Goal: Obtain resource: Obtain resource

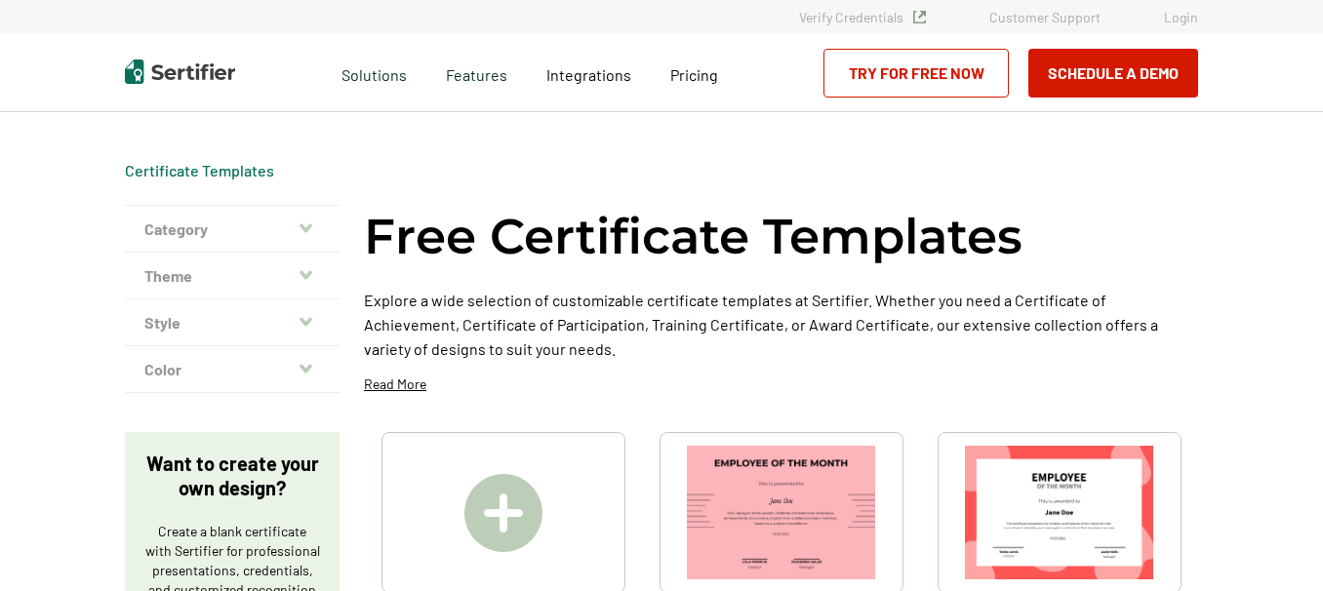
scroll to position [910, 0]
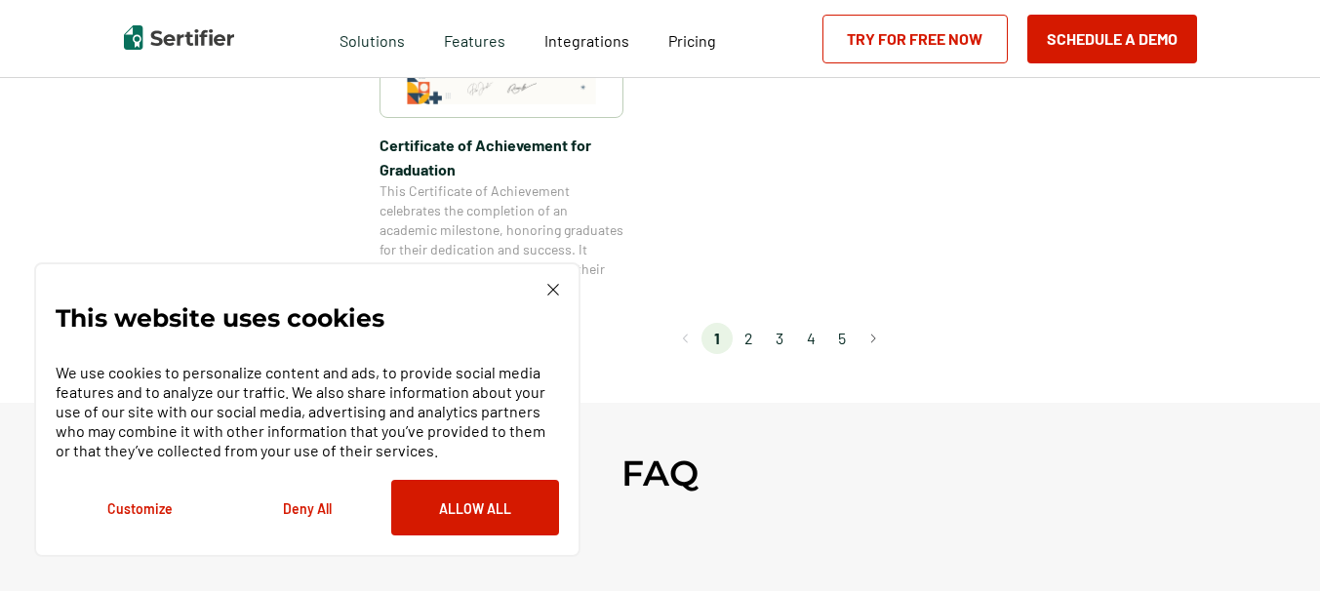
scroll to position [1931, 0]
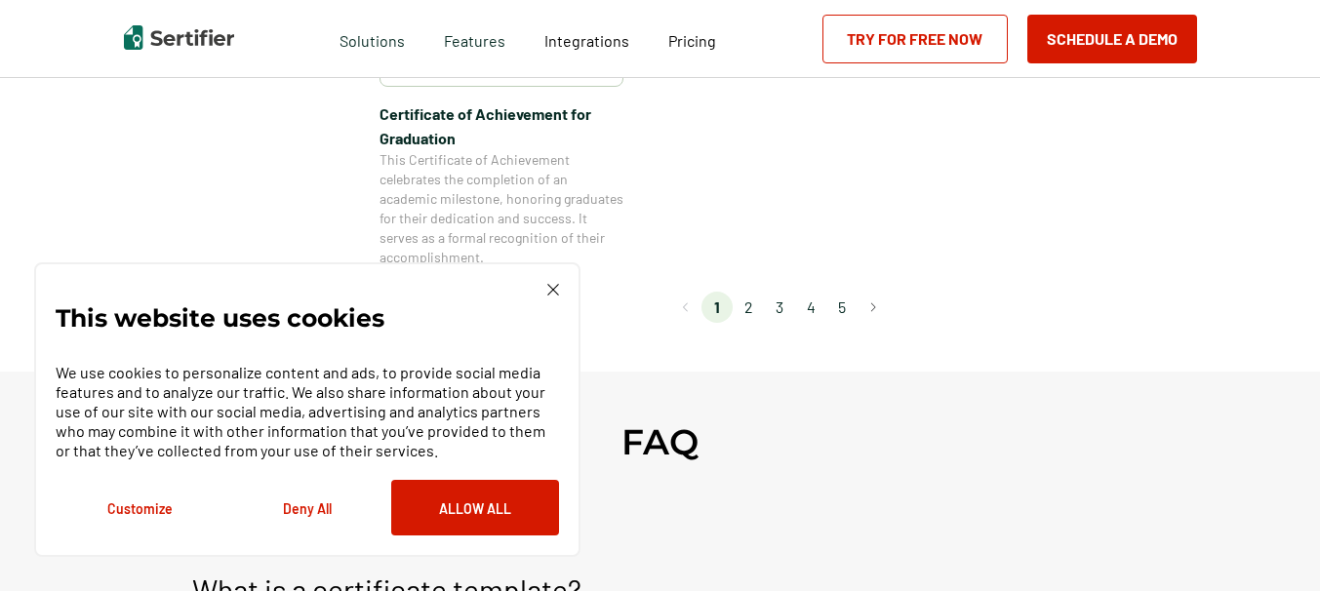
click at [756, 311] on li "2" at bounding box center [748, 307] width 31 height 31
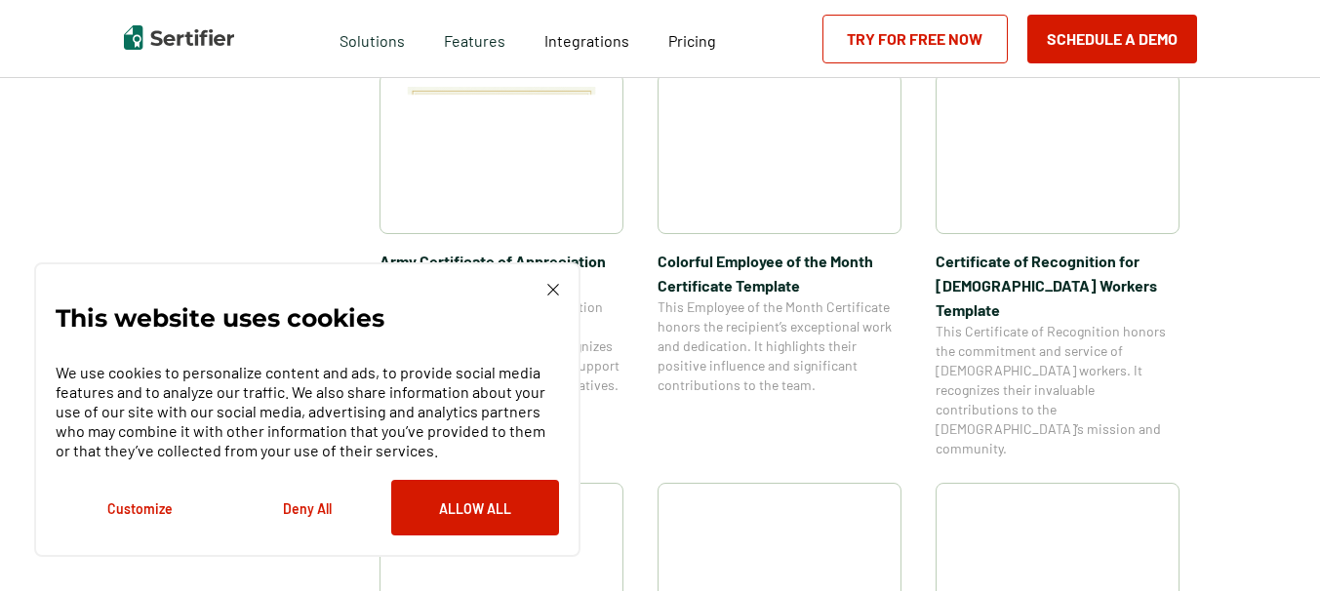
scroll to position [694, 0]
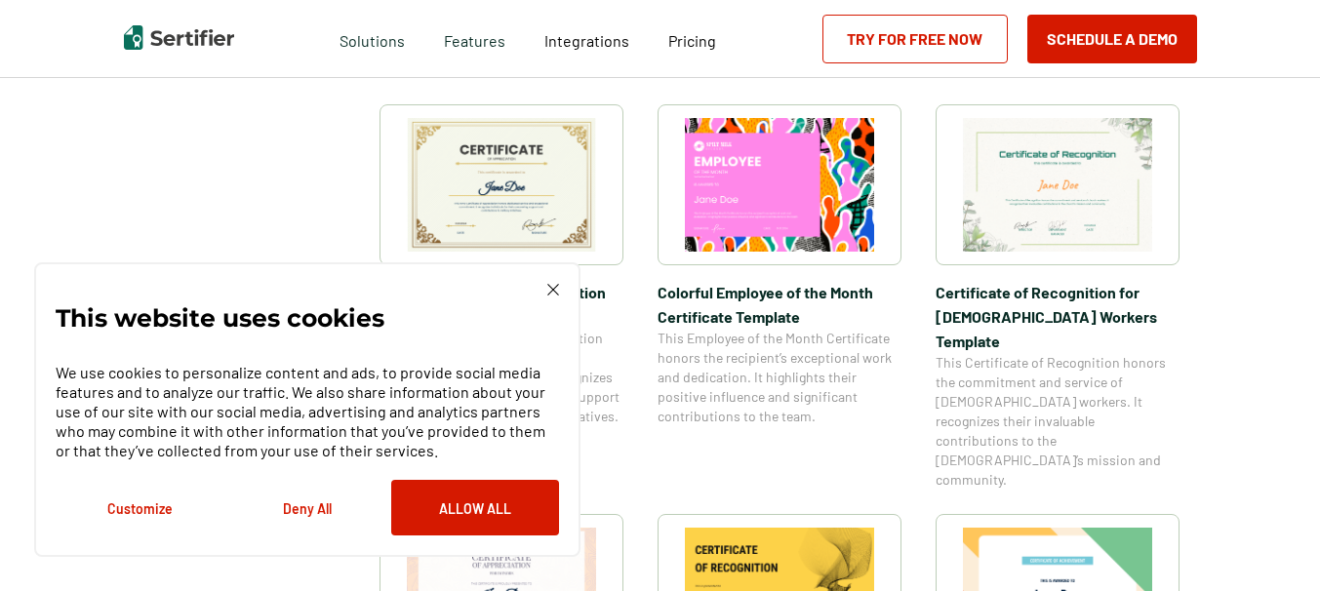
click at [523, 191] on img at bounding box center [501, 185] width 189 height 134
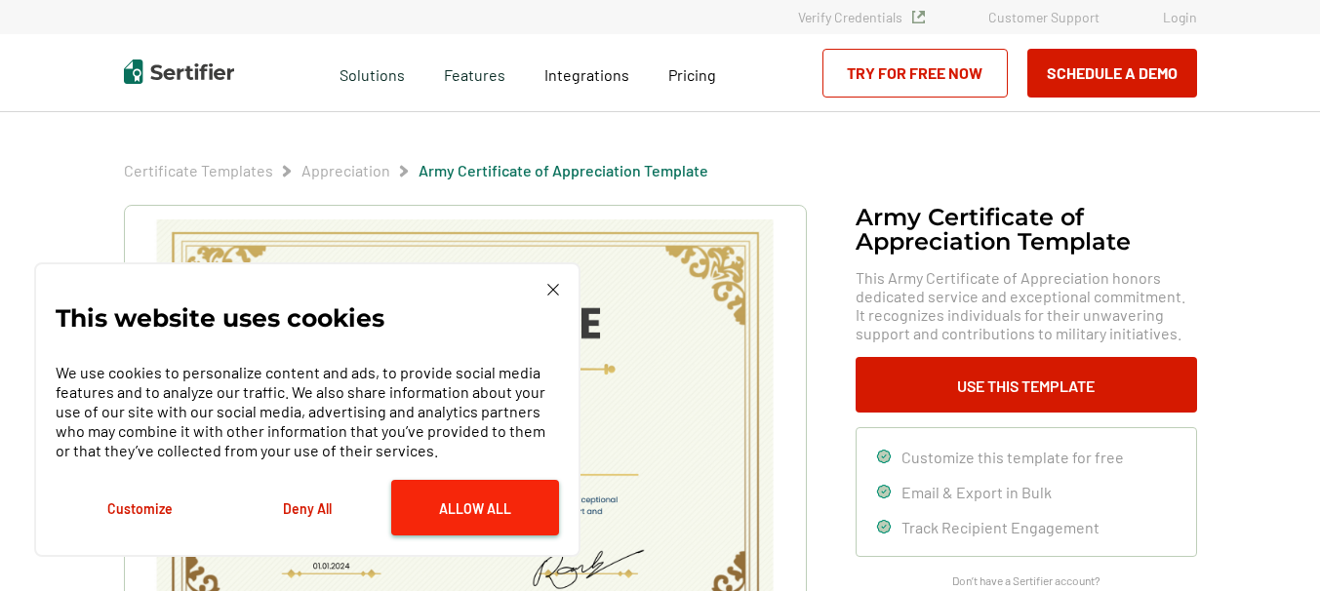
click at [505, 513] on button "Allow All" at bounding box center [475, 508] width 168 height 56
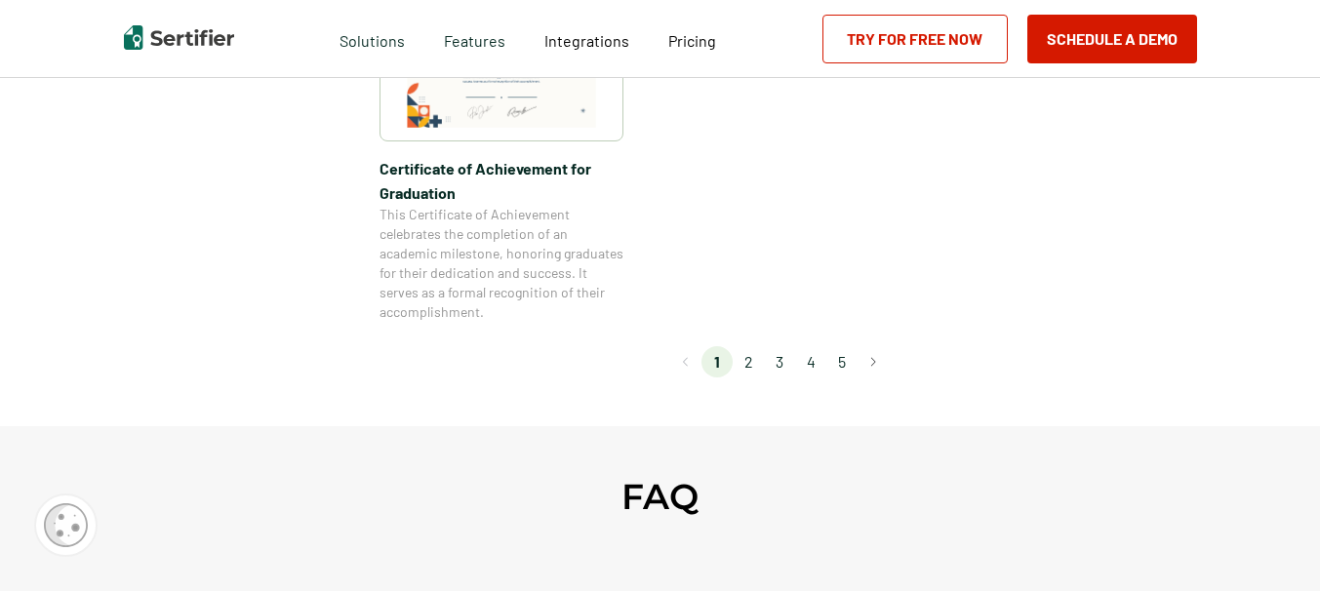
scroll to position [1885, 0]
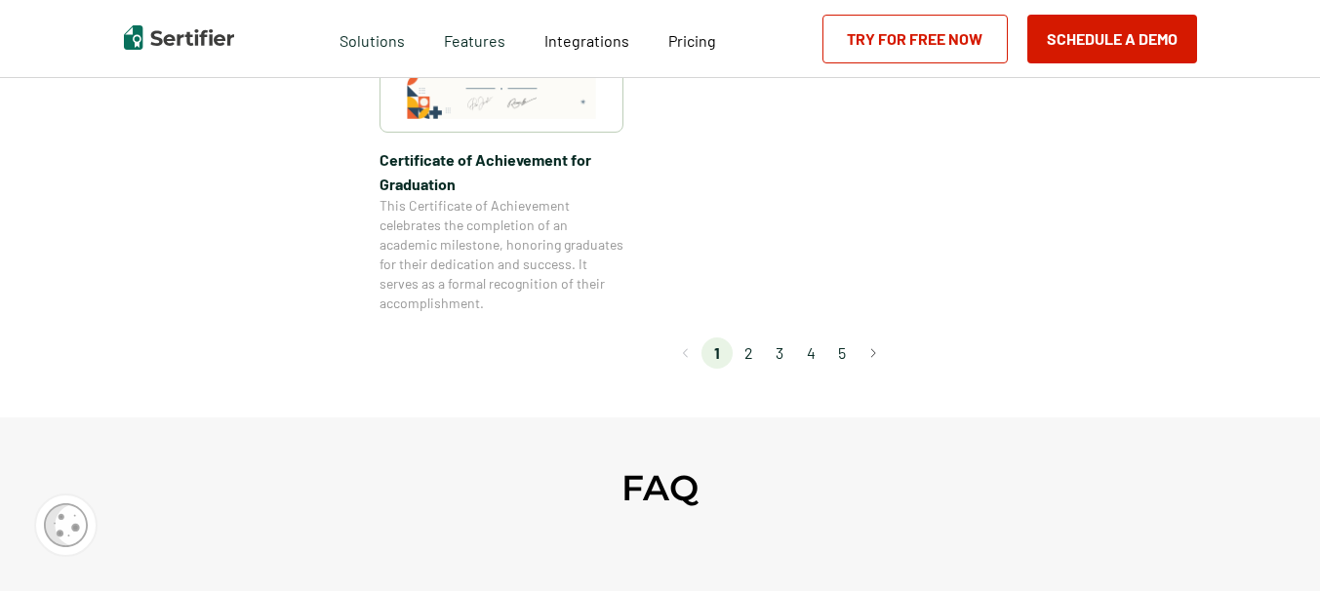
click at [782, 352] on li "3" at bounding box center [779, 353] width 31 height 31
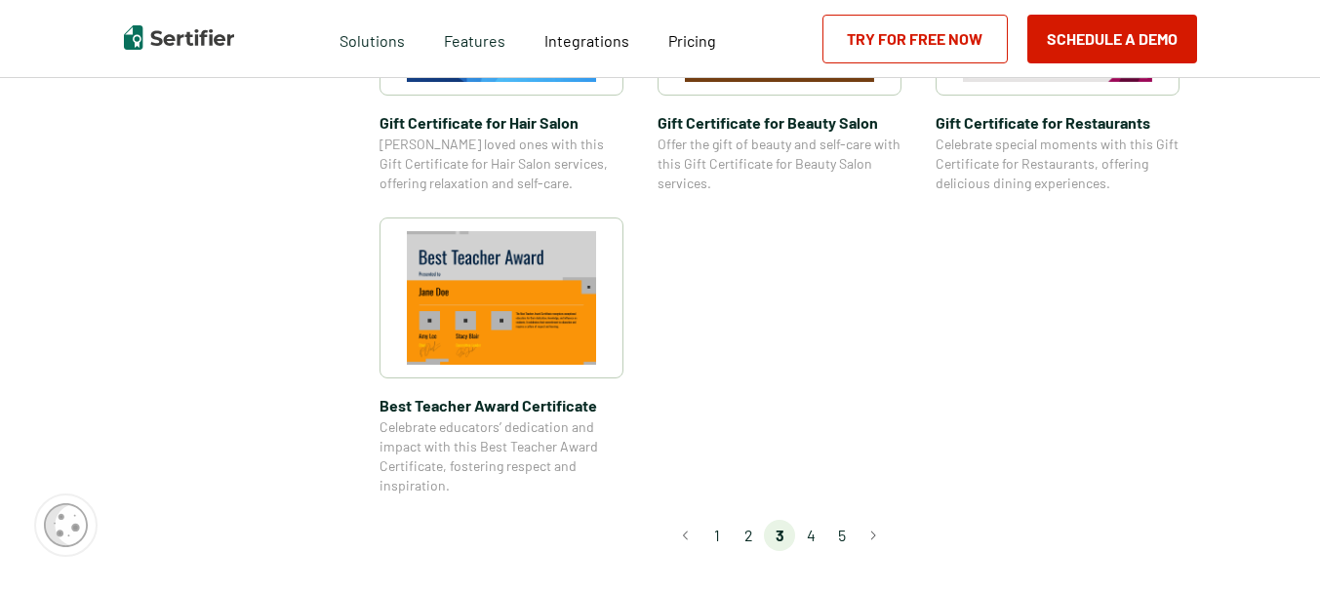
scroll to position [1467, 0]
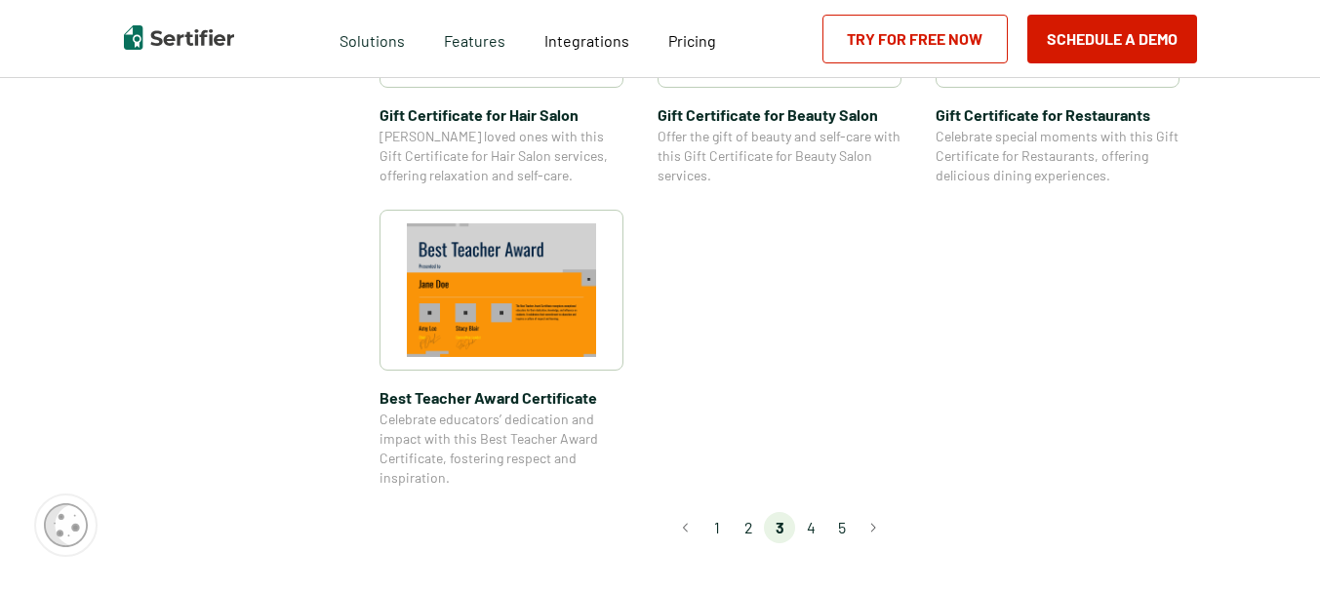
click at [813, 533] on li "4" at bounding box center [810, 527] width 31 height 31
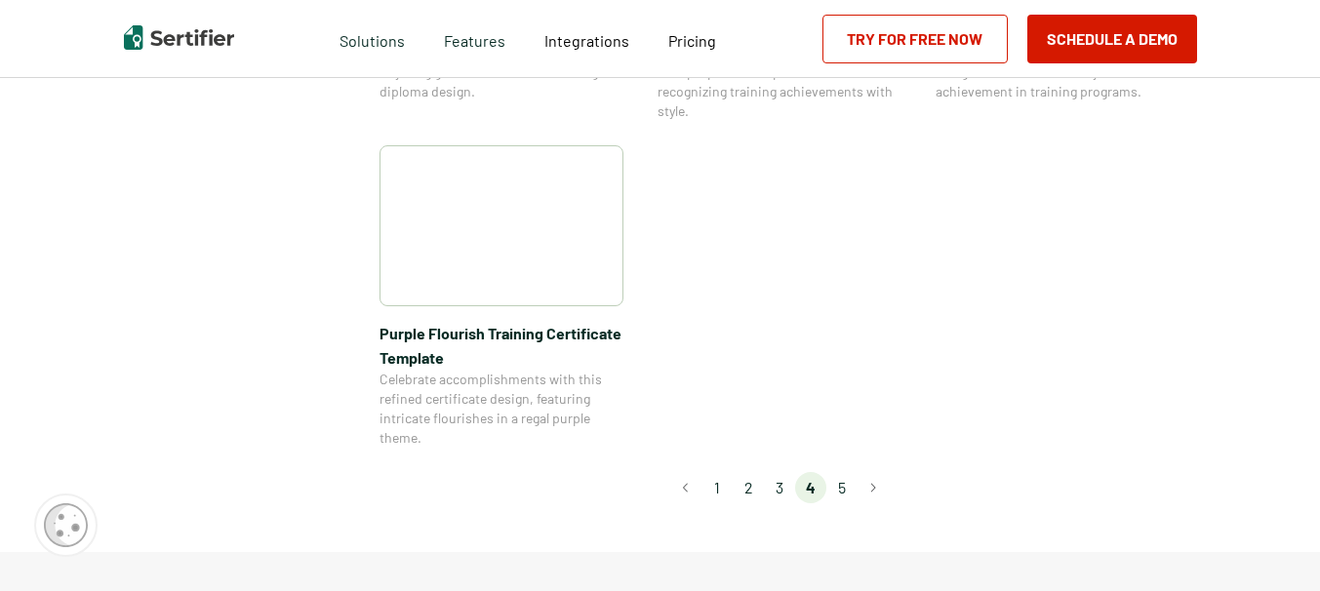
scroll to position [1651, 0]
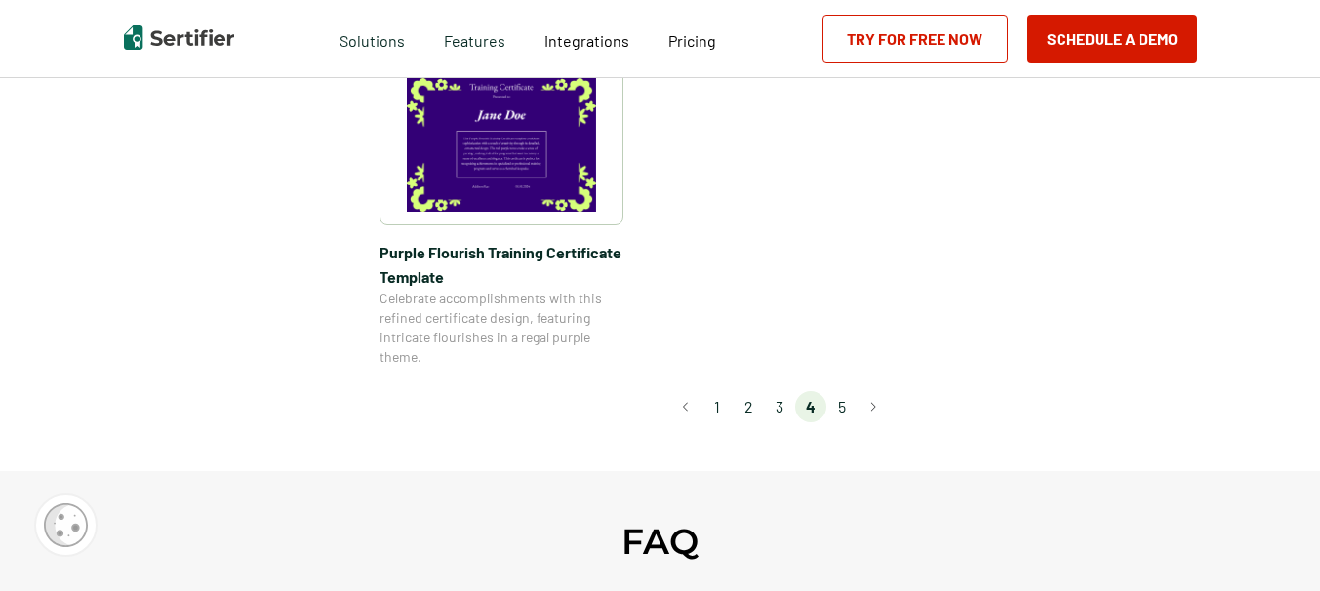
click at [856, 404] on li "5" at bounding box center [842, 406] width 31 height 31
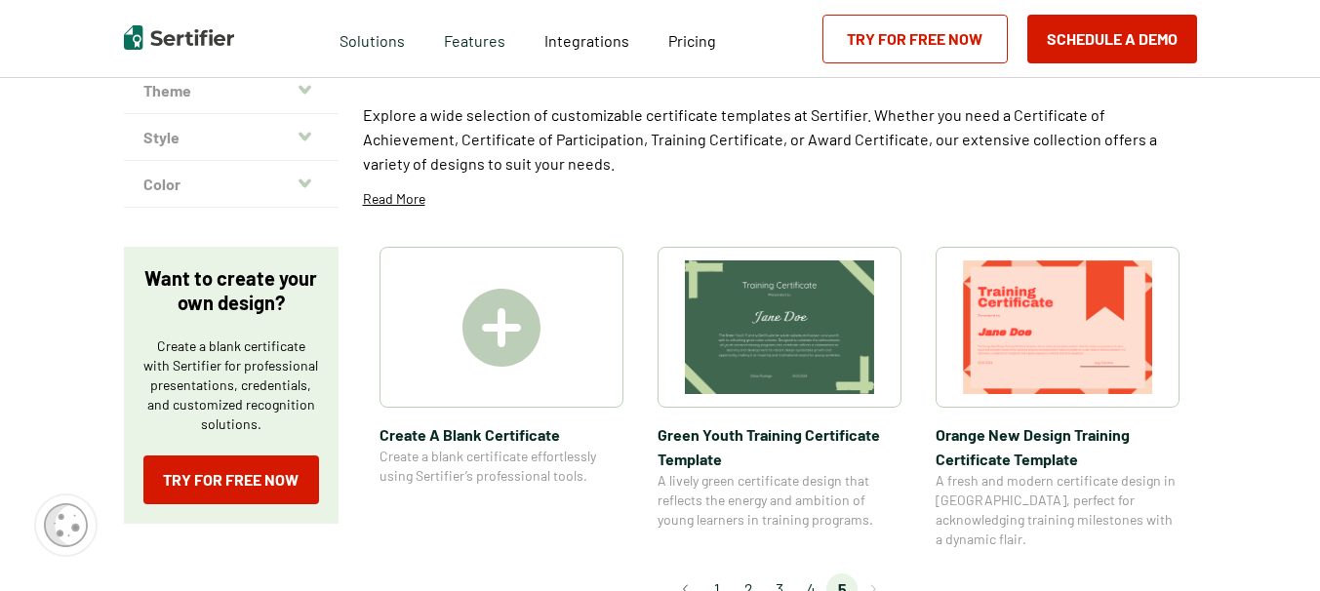
scroll to position [180, 0]
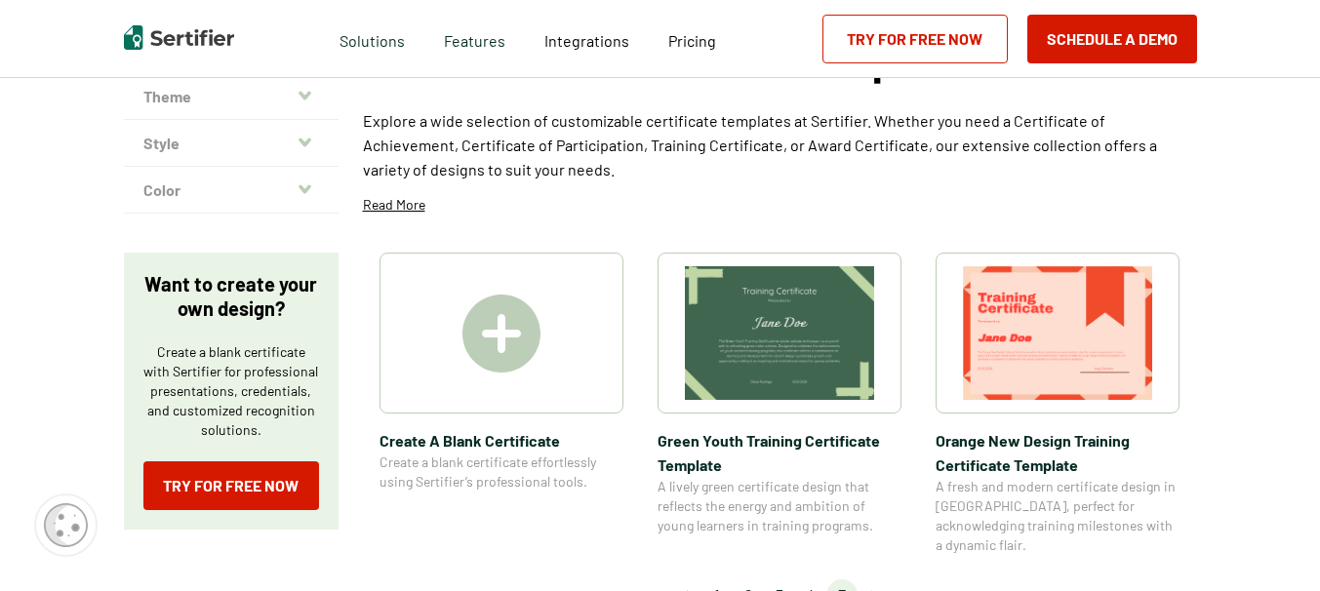
click at [505, 318] on img at bounding box center [502, 334] width 78 height 78
